Goal: Information Seeking & Learning: Learn about a topic

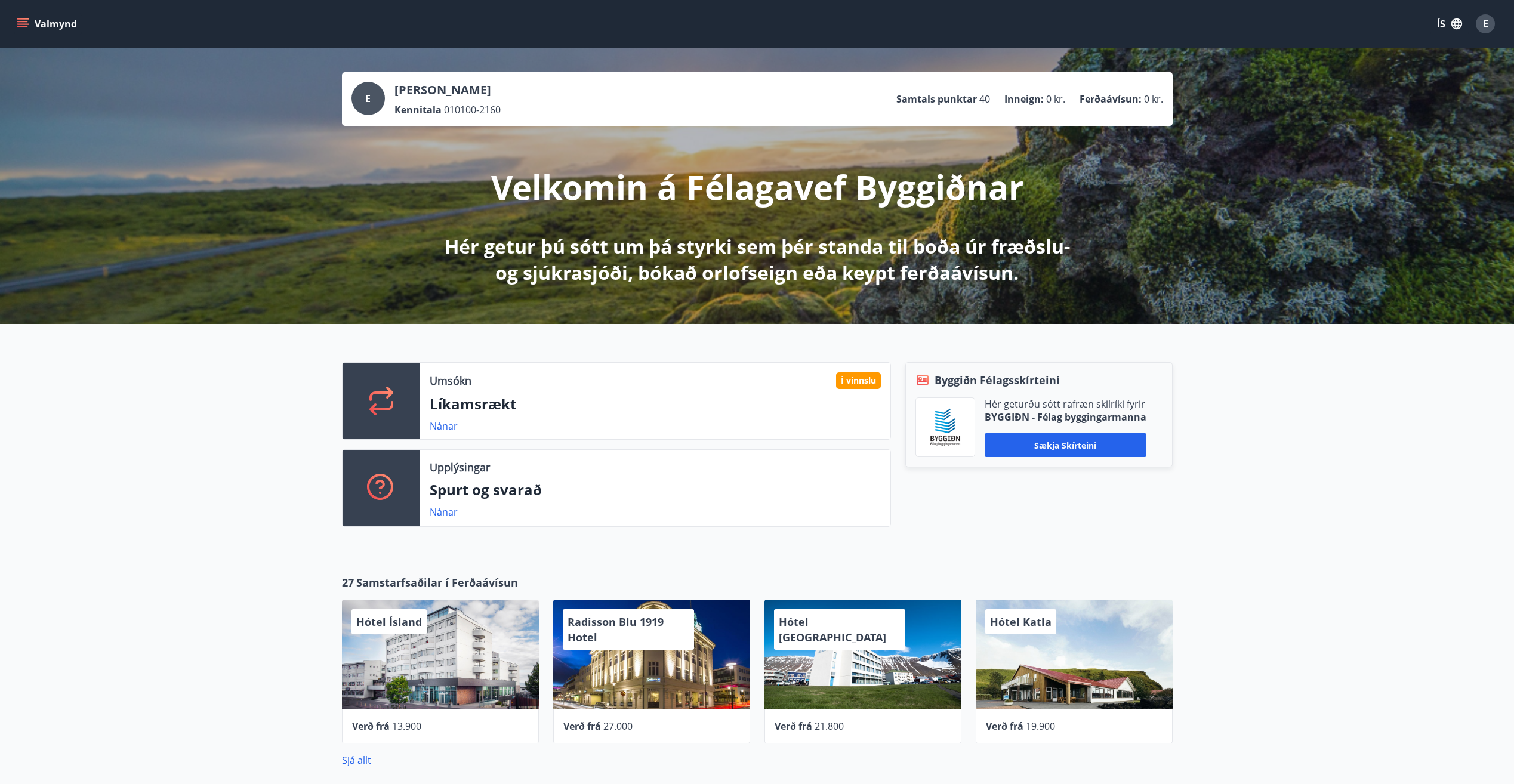
click at [25, 21] on icon "menu" at bounding box center [23, 21] width 11 height 1
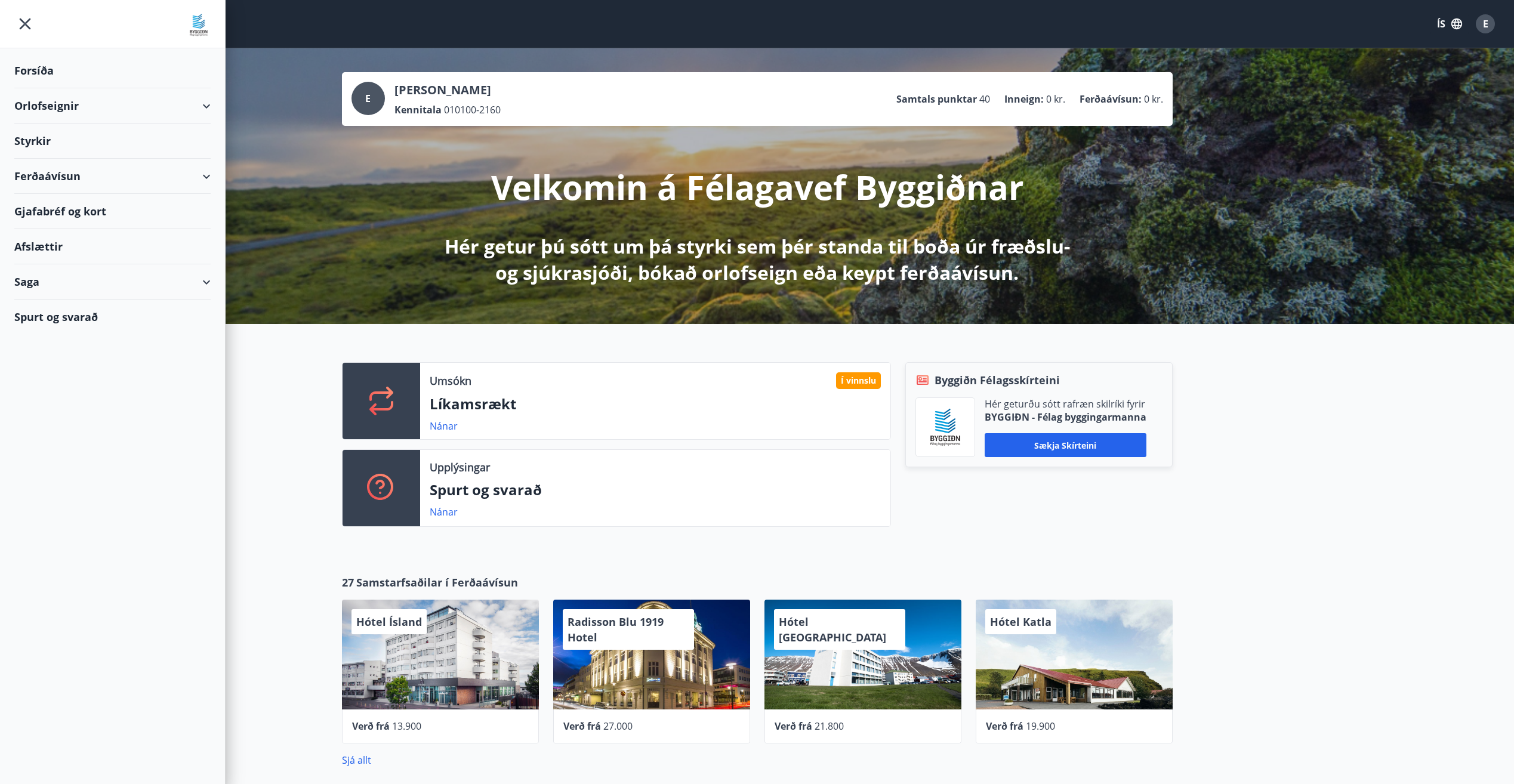
click at [22, 142] on div "Styrkir" at bounding box center [113, 141] width 196 height 35
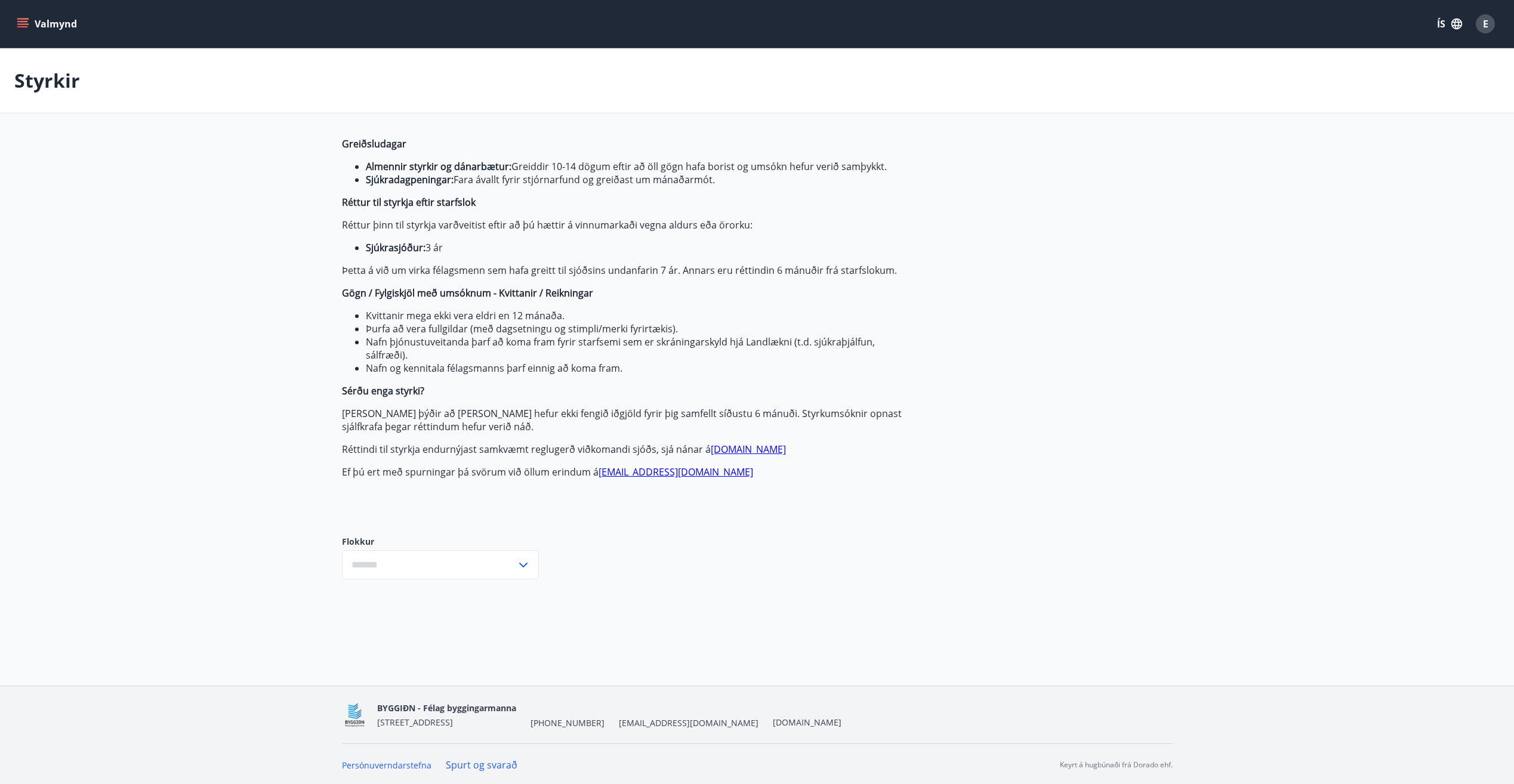
type input "***"
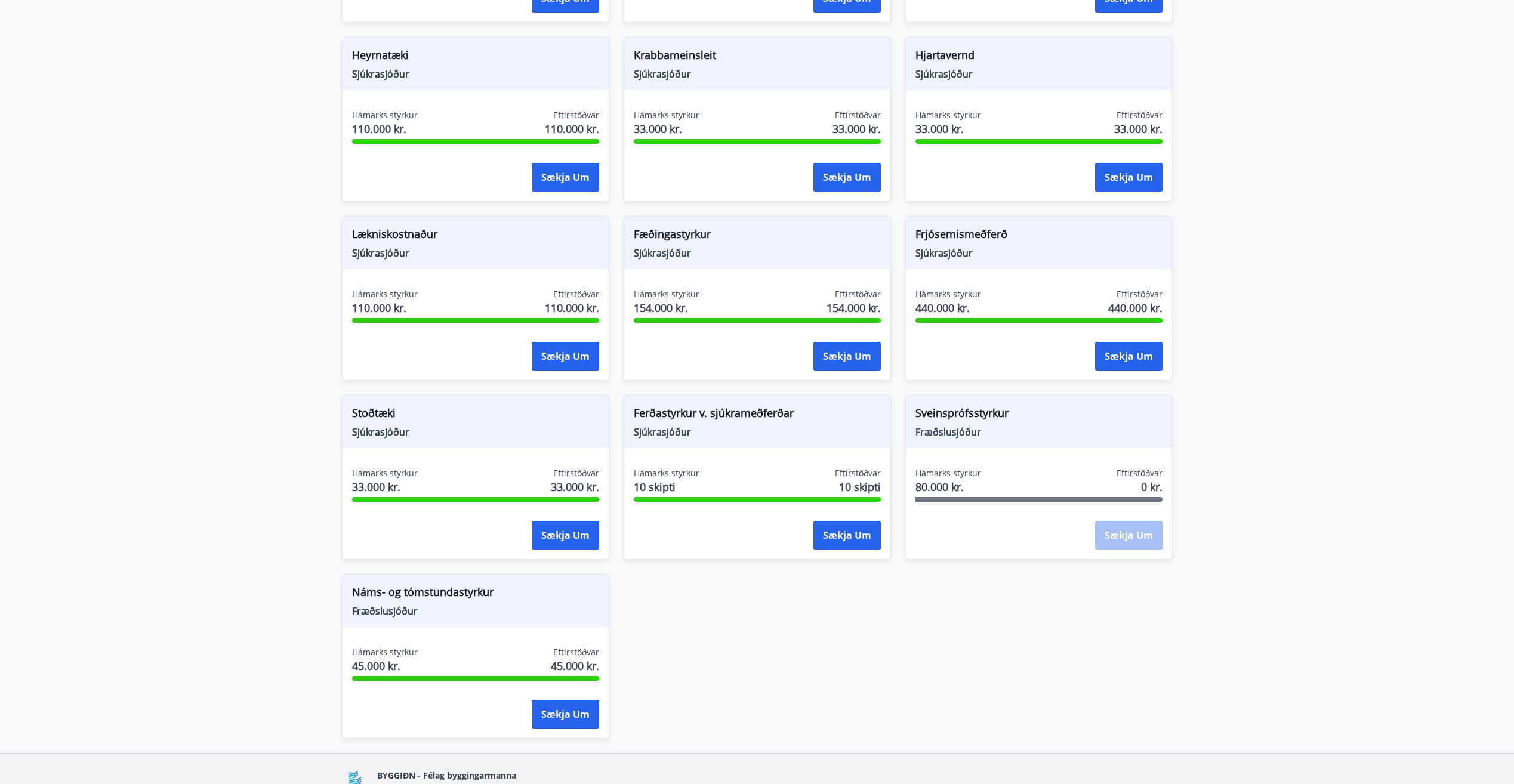
scroll to position [988, 0]
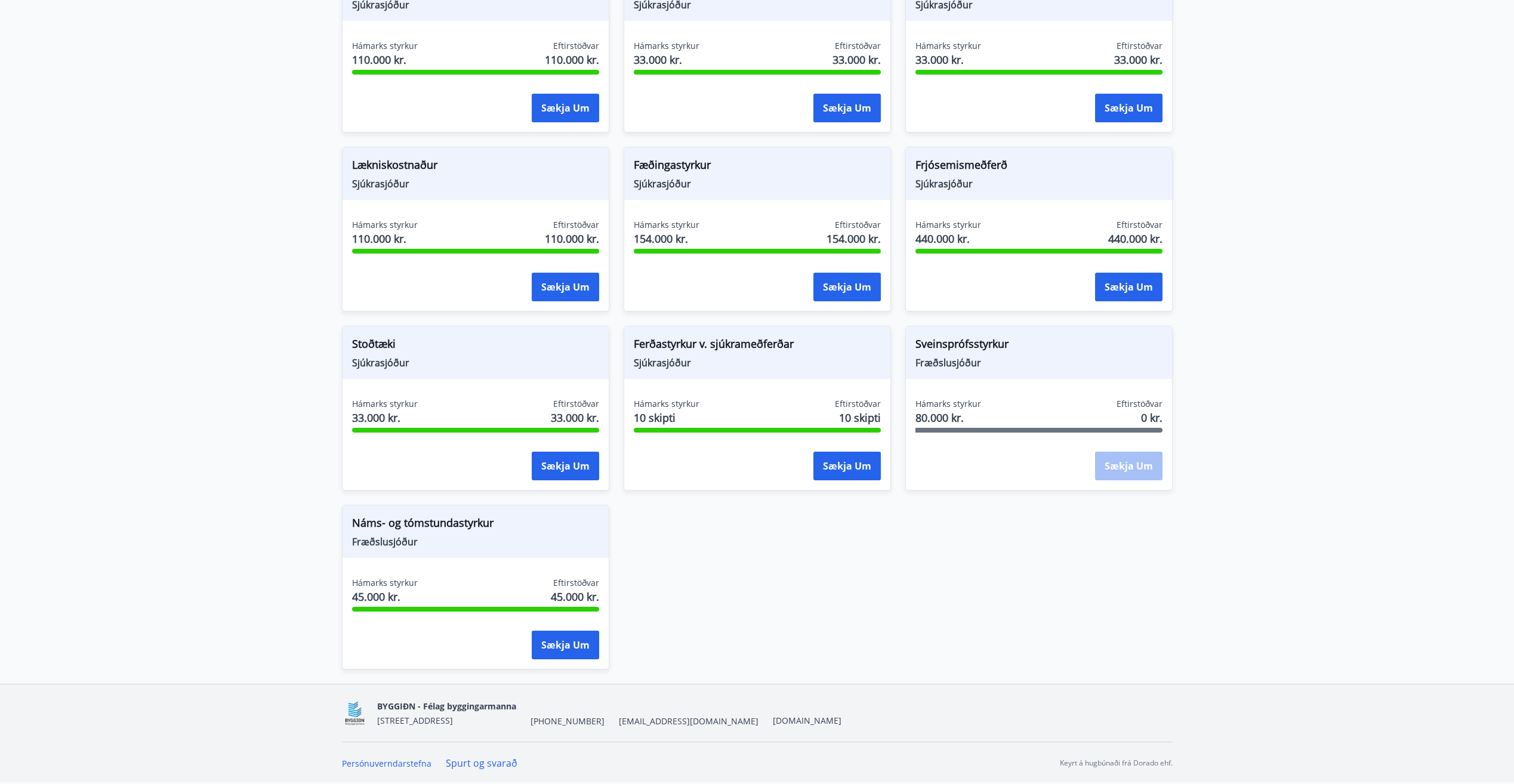
click at [391, 520] on span "Náms- og tómstundastyrkur" at bounding box center [475, 525] width 247 height 20
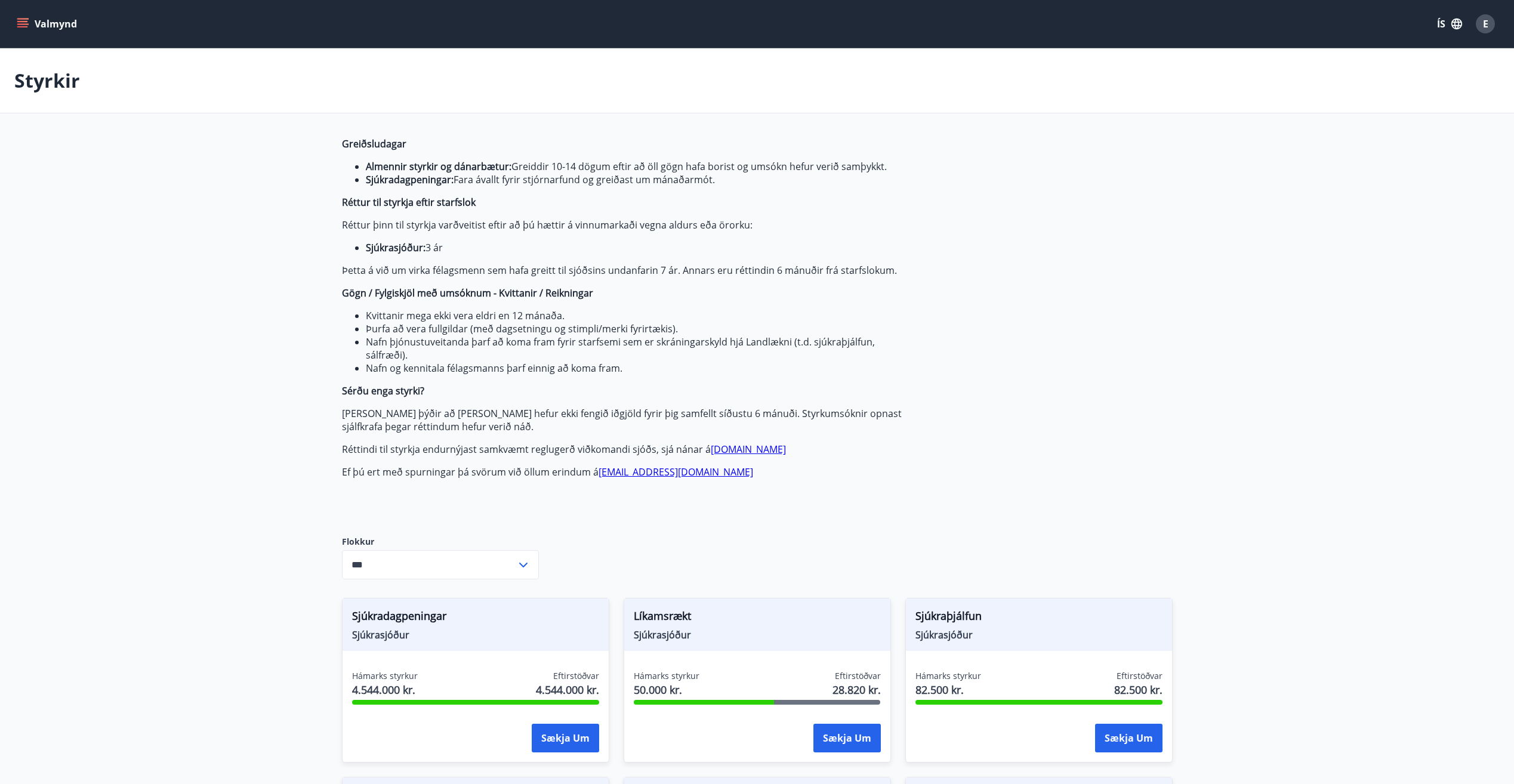
click at [24, 19] on icon "menu" at bounding box center [24, 19] width 13 height 1
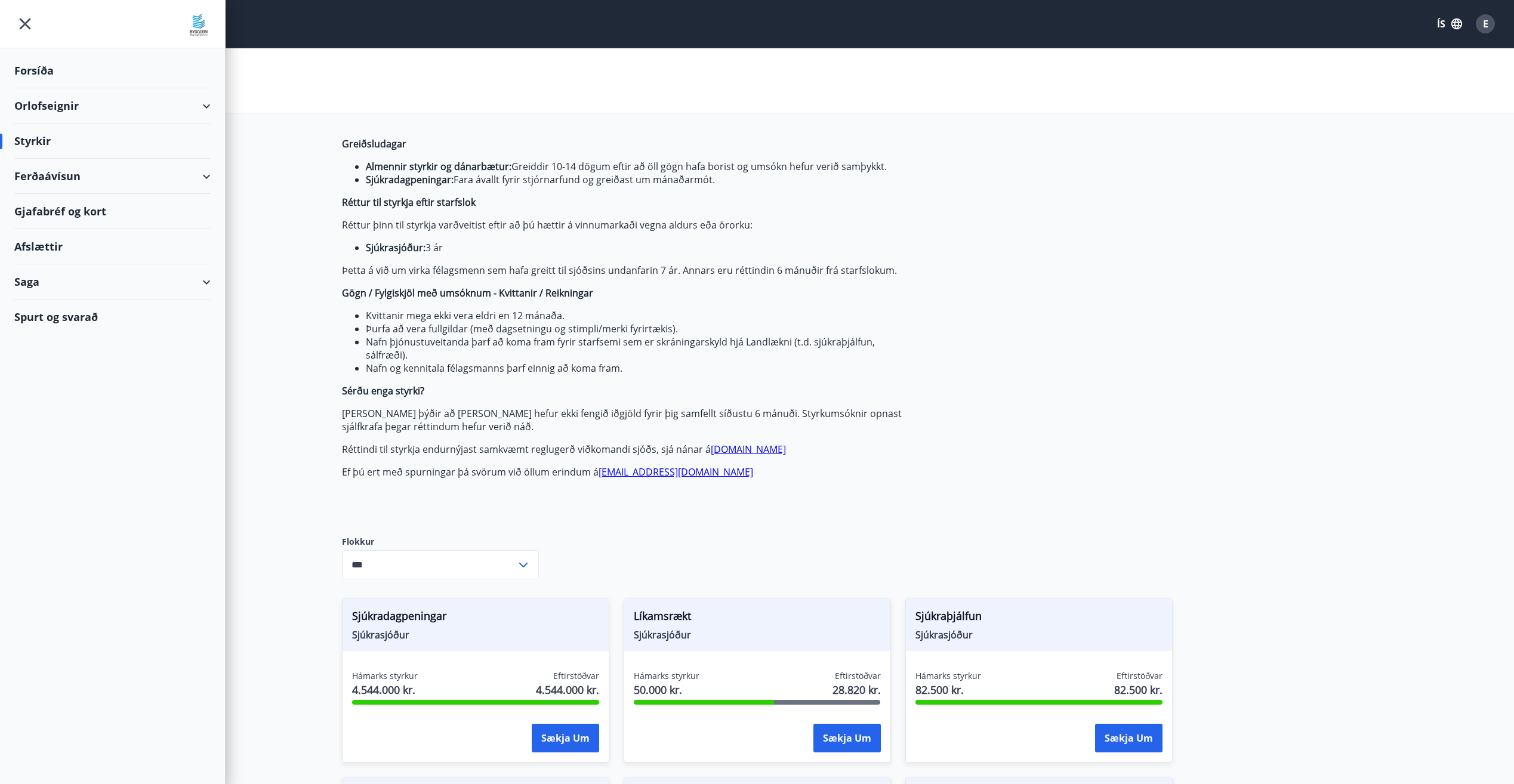
click at [23, 18] on icon "menu" at bounding box center [25, 24] width 21 height 21
